Goal: Task Accomplishment & Management: Complete application form

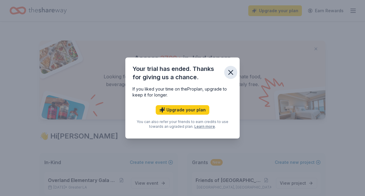
click at [230, 72] on icon "button" at bounding box center [231, 72] width 4 height 4
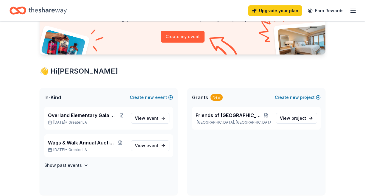
scroll to position [66, 0]
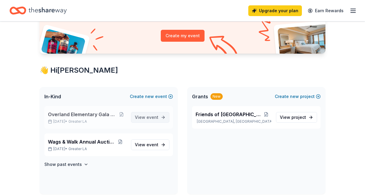
click at [148, 119] on span "event" at bounding box center [153, 117] width 12 height 5
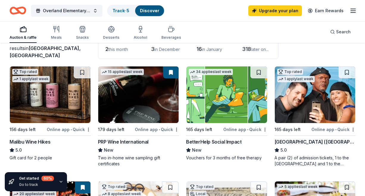
scroll to position [53, 0]
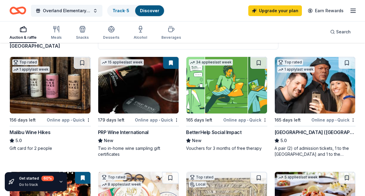
click at [29, 133] on div "Malibu Wine Hikes" at bounding box center [30, 132] width 41 height 7
click at [128, 107] on img at bounding box center [138, 85] width 81 height 57
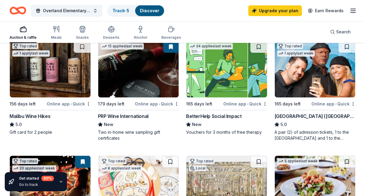
scroll to position [71, 0]
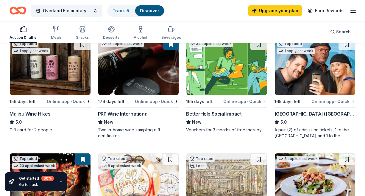
click at [214, 114] on div "BetterHelp Social Impact" at bounding box center [213, 113] width 55 height 7
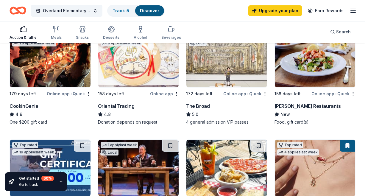
scroll to position [197, 0]
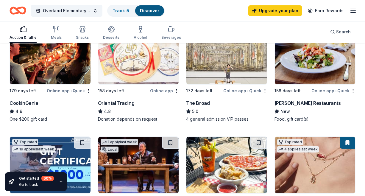
click at [289, 103] on div "Cameron Mitchell Restaurants" at bounding box center [308, 102] width 66 height 7
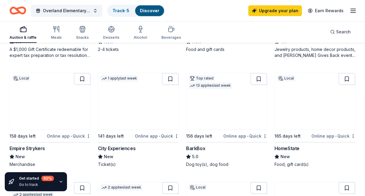
scroll to position [376, 0]
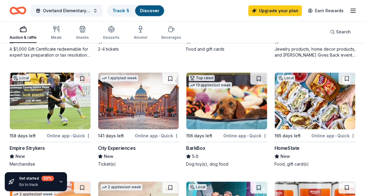
click at [312, 124] on img at bounding box center [315, 101] width 81 height 57
click at [144, 109] on img at bounding box center [138, 101] width 81 height 57
click at [218, 115] on img at bounding box center [226, 101] width 81 height 57
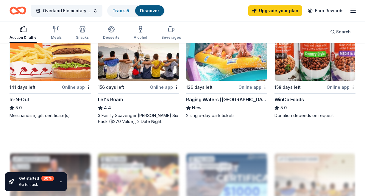
scroll to position [535, 0]
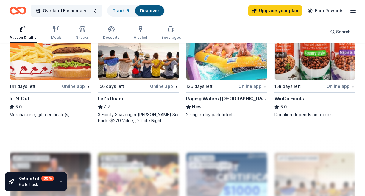
click at [55, 67] on img at bounding box center [50, 51] width 81 height 57
click at [231, 69] on img at bounding box center [226, 51] width 81 height 57
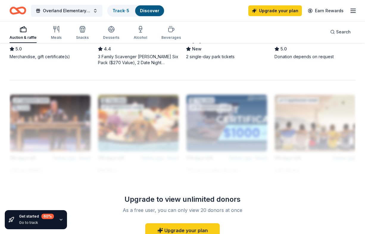
scroll to position [592, 0]
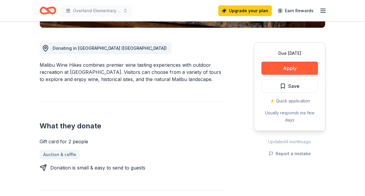
scroll to position [154, 0]
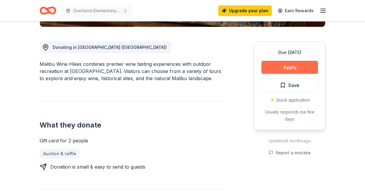
click at [297, 66] on button "Apply" at bounding box center [290, 67] width 57 height 13
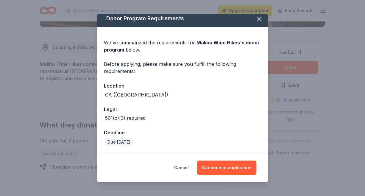
scroll to position [4, 0]
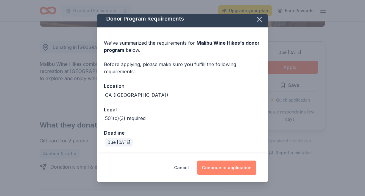
click at [223, 169] on button "Continue to application" at bounding box center [226, 168] width 59 height 14
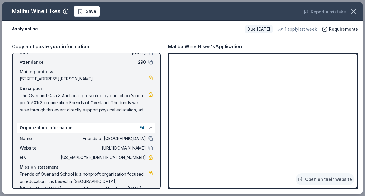
scroll to position [40, 0]
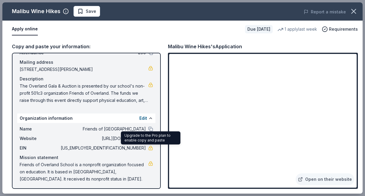
drag, startPoint x: 122, startPoint y: 147, endPoint x: 149, endPoint y: 147, distance: 27.1
click at [149, 147] on div "EIN 95-3994813" at bounding box center [86, 147] width 133 height 7
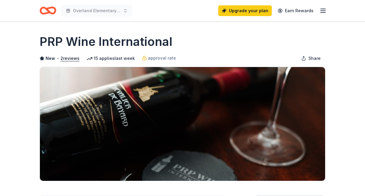
drag, startPoint x: 176, startPoint y: 42, endPoint x: 21, endPoint y: 42, distance: 155.2
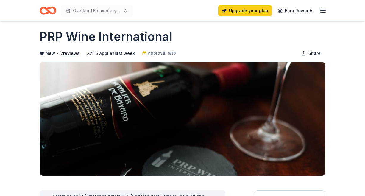
scroll to position [14, 0]
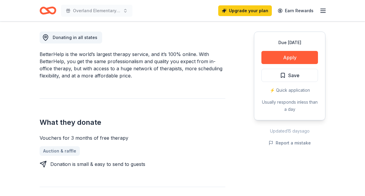
scroll to position [167, 0]
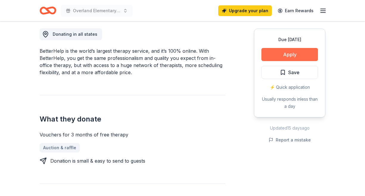
click at [289, 53] on button "Apply" at bounding box center [290, 54] width 57 height 13
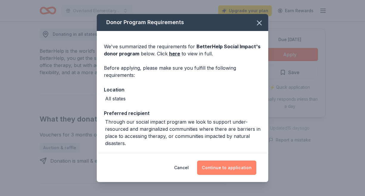
click at [222, 170] on button "Continue to application" at bounding box center [226, 168] width 59 height 14
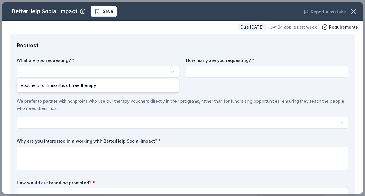
click at [174, 72] on html "Overland Elementary Gala & Auction Save Apply Due in 165 days Share BetterHelp …" at bounding box center [182, 98] width 365 height 196
select select "Vouchers for 3 months of free therapy"
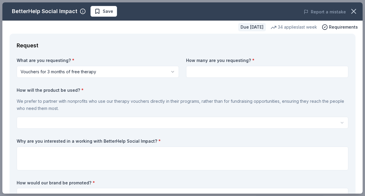
click at [199, 69] on input at bounding box center [267, 72] width 162 height 12
type input "1"
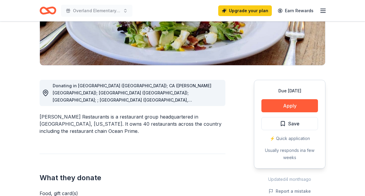
scroll to position [117, 0]
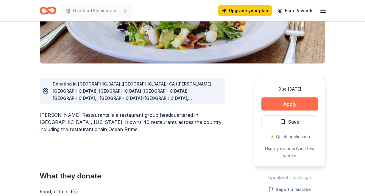
click at [290, 105] on button "Apply" at bounding box center [290, 103] width 57 height 13
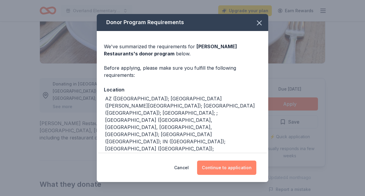
click at [223, 168] on button "Continue to application" at bounding box center [226, 168] width 59 height 14
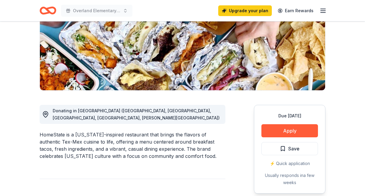
scroll to position [110, 0]
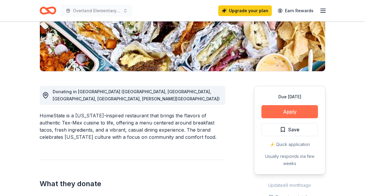
click at [281, 113] on button "Apply" at bounding box center [290, 111] width 57 height 13
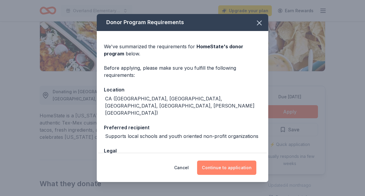
click at [226, 169] on button "Continue to application" at bounding box center [226, 168] width 59 height 14
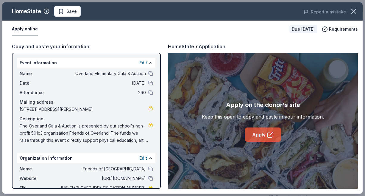
click at [264, 135] on link "Apply" at bounding box center [263, 134] width 36 height 14
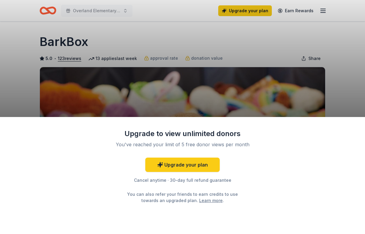
click at [286, 112] on div "Upgrade to view unlimited donors You've reached your limit of 5 free donor view…" at bounding box center [182, 117] width 365 height 234
